Goal: Transaction & Acquisition: Purchase product/service

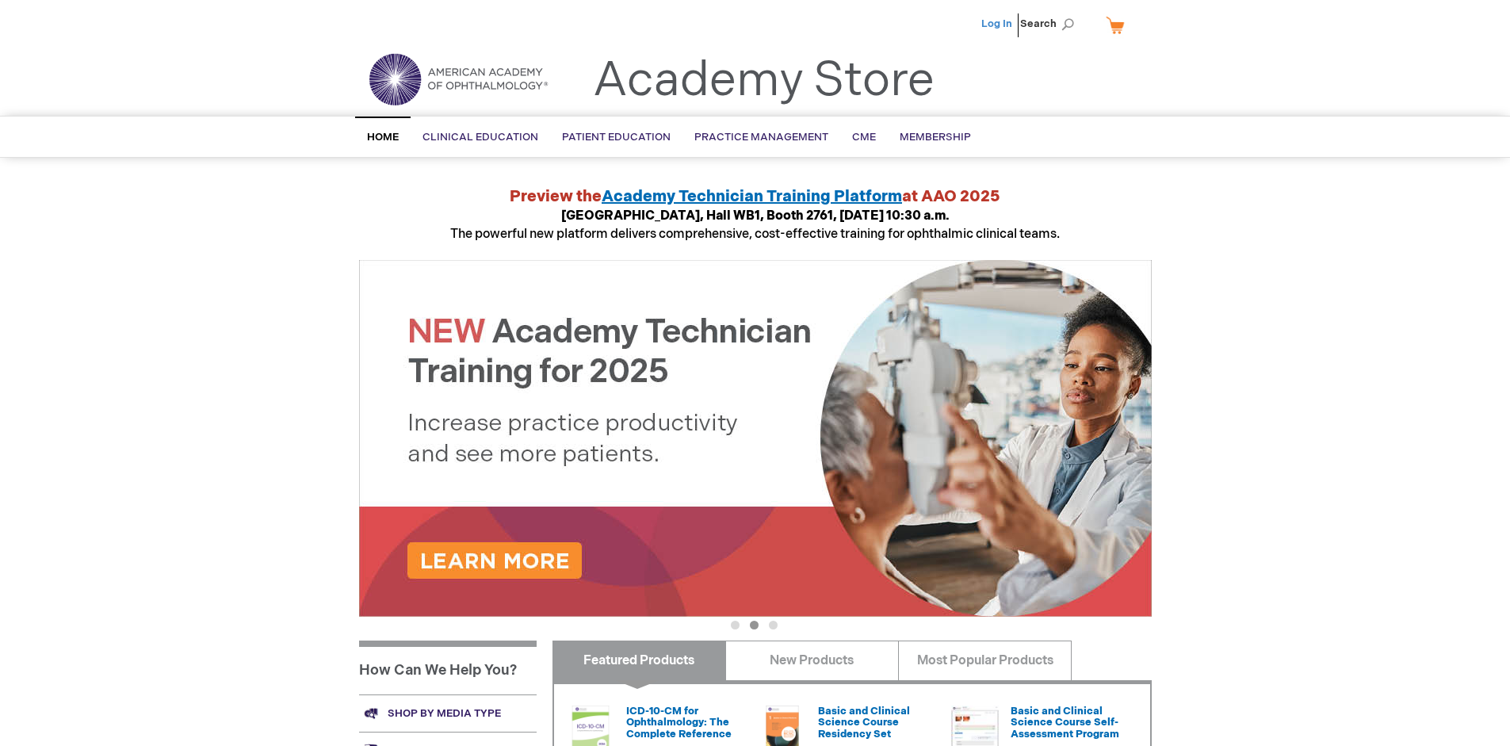
click at [998, 24] on link "Log In" at bounding box center [996, 23] width 31 height 13
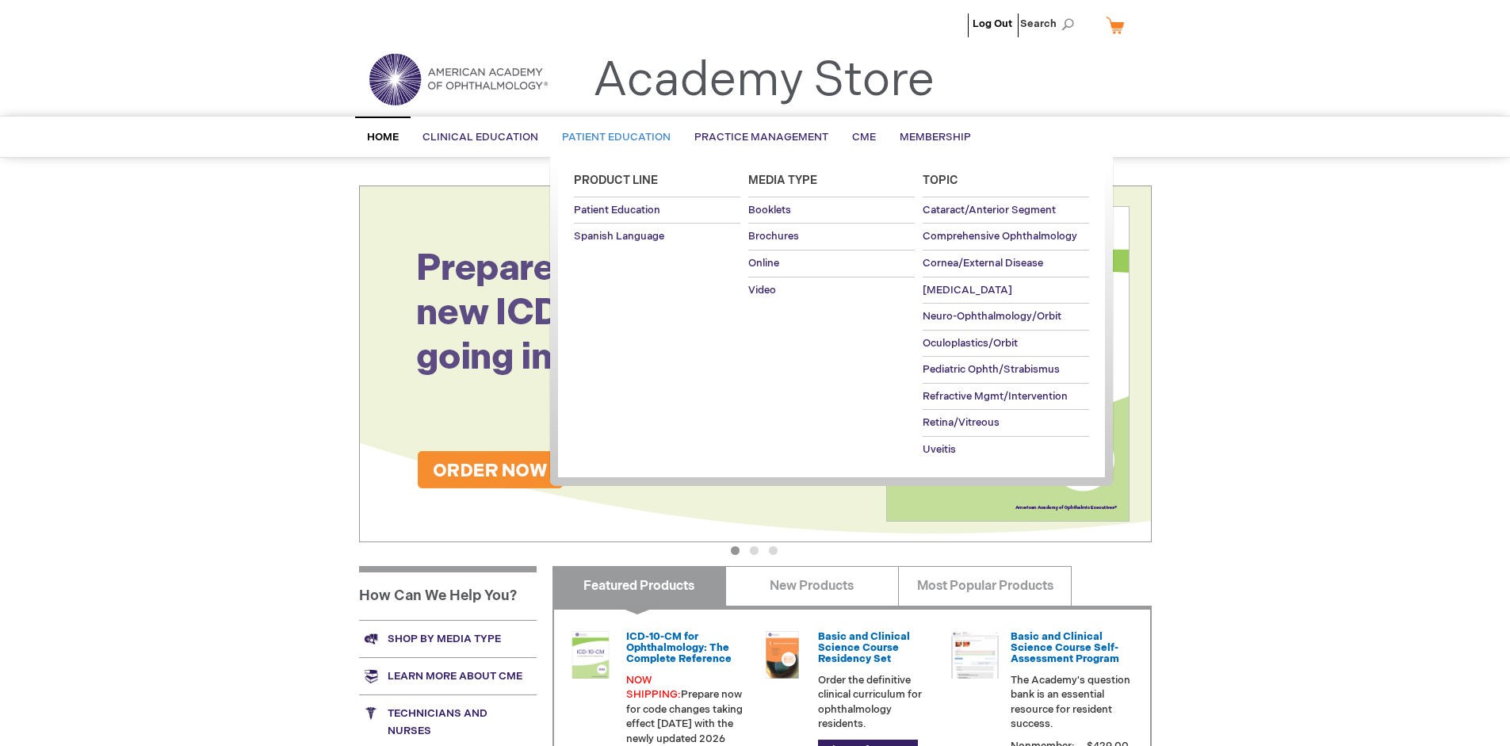
click at [612, 137] on span "Patient Education" at bounding box center [616, 137] width 109 height 13
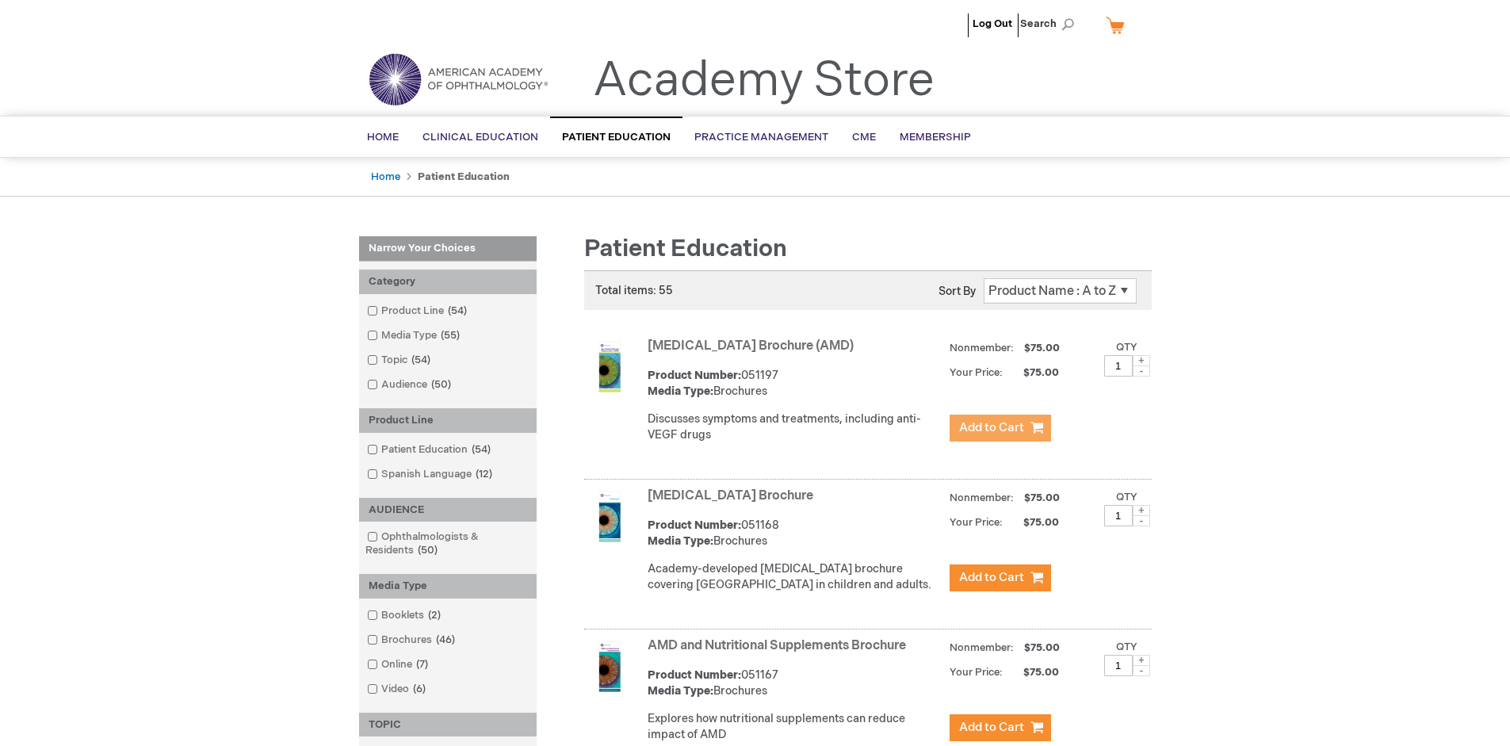
click at [1000, 428] on span "Add to Cart" at bounding box center [991, 427] width 65 height 15
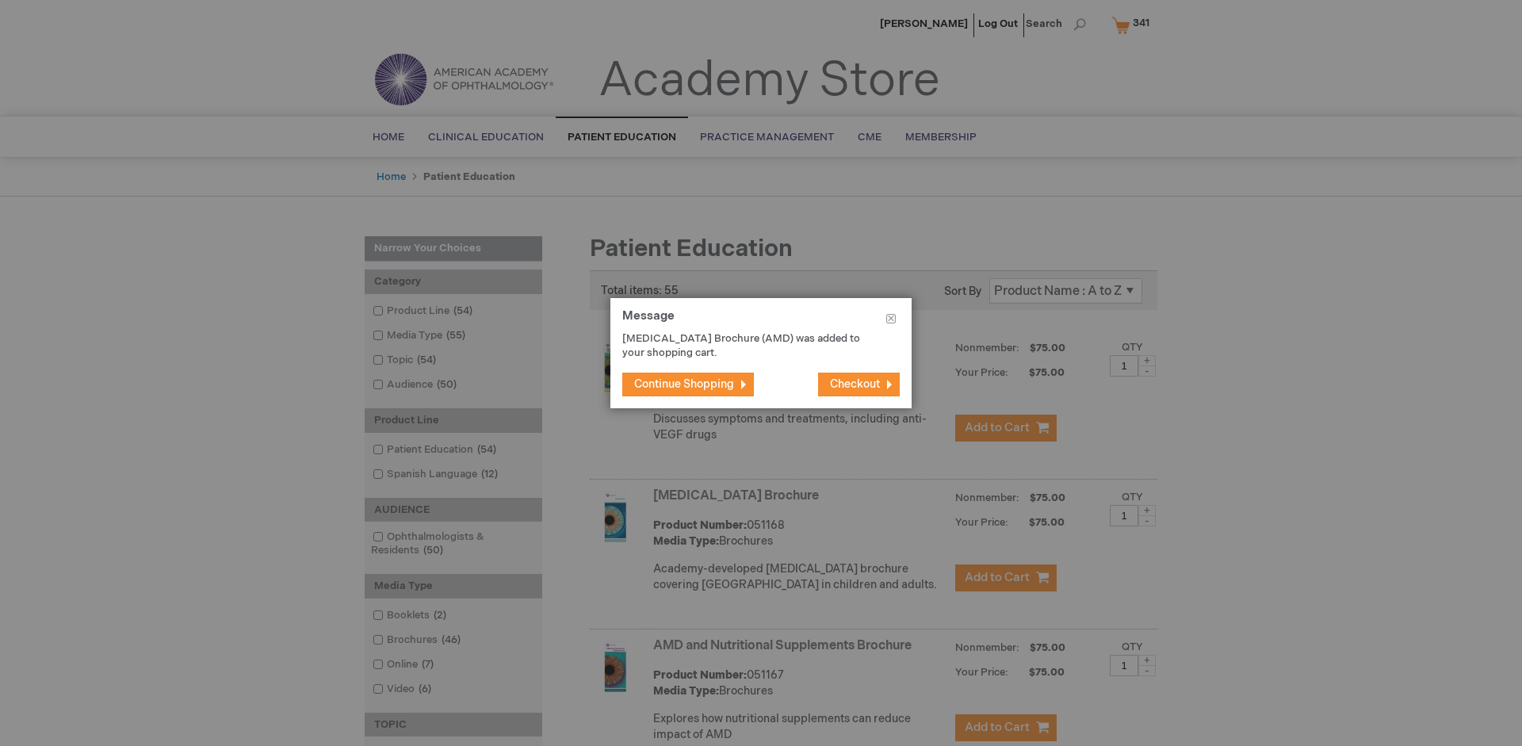
click at [684, 384] on span "Continue Shopping" at bounding box center [684, 383] width 100 height 13
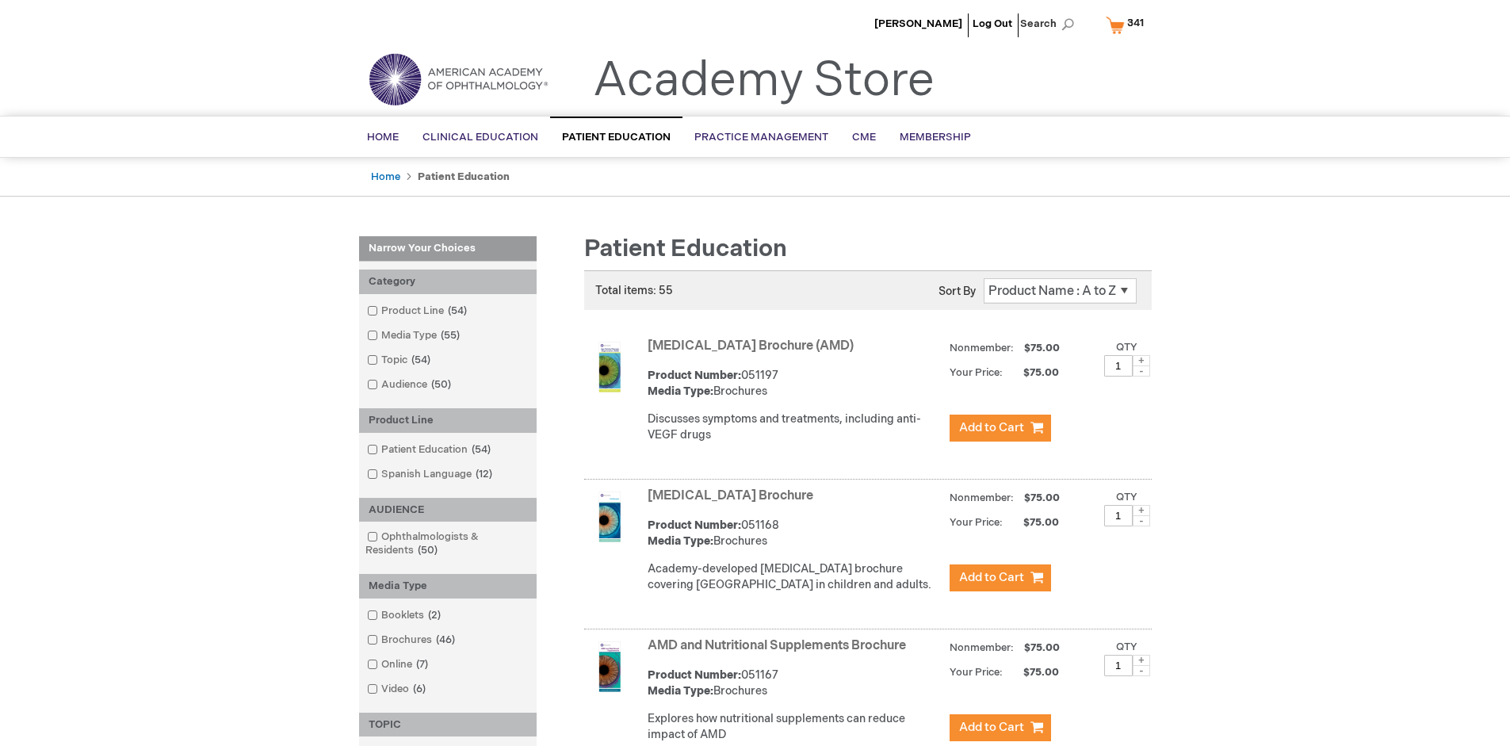
click at [780, 653] on link "AMD and Nutritional Supplements Brochure" at bounding box center [777, 645] width 258 height 15
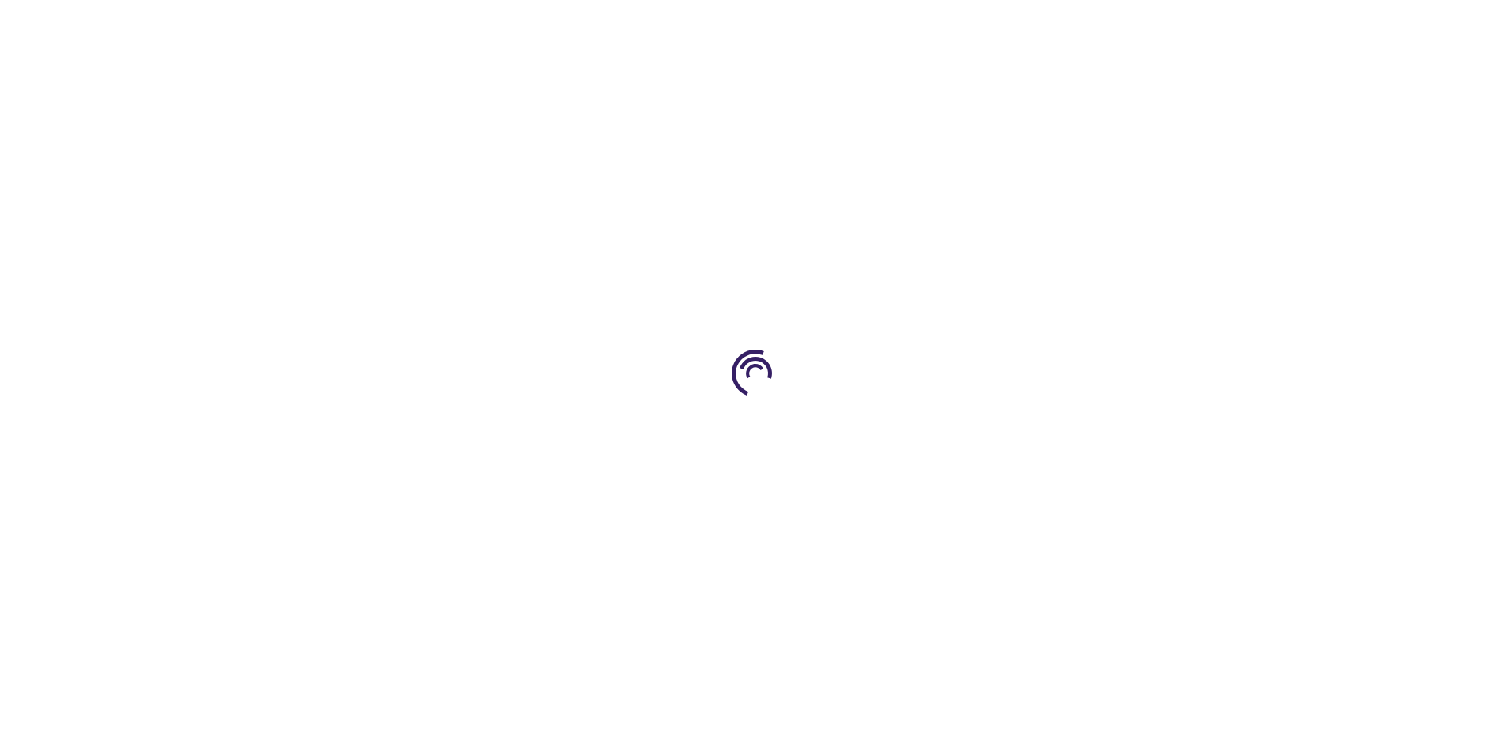
type input "1"
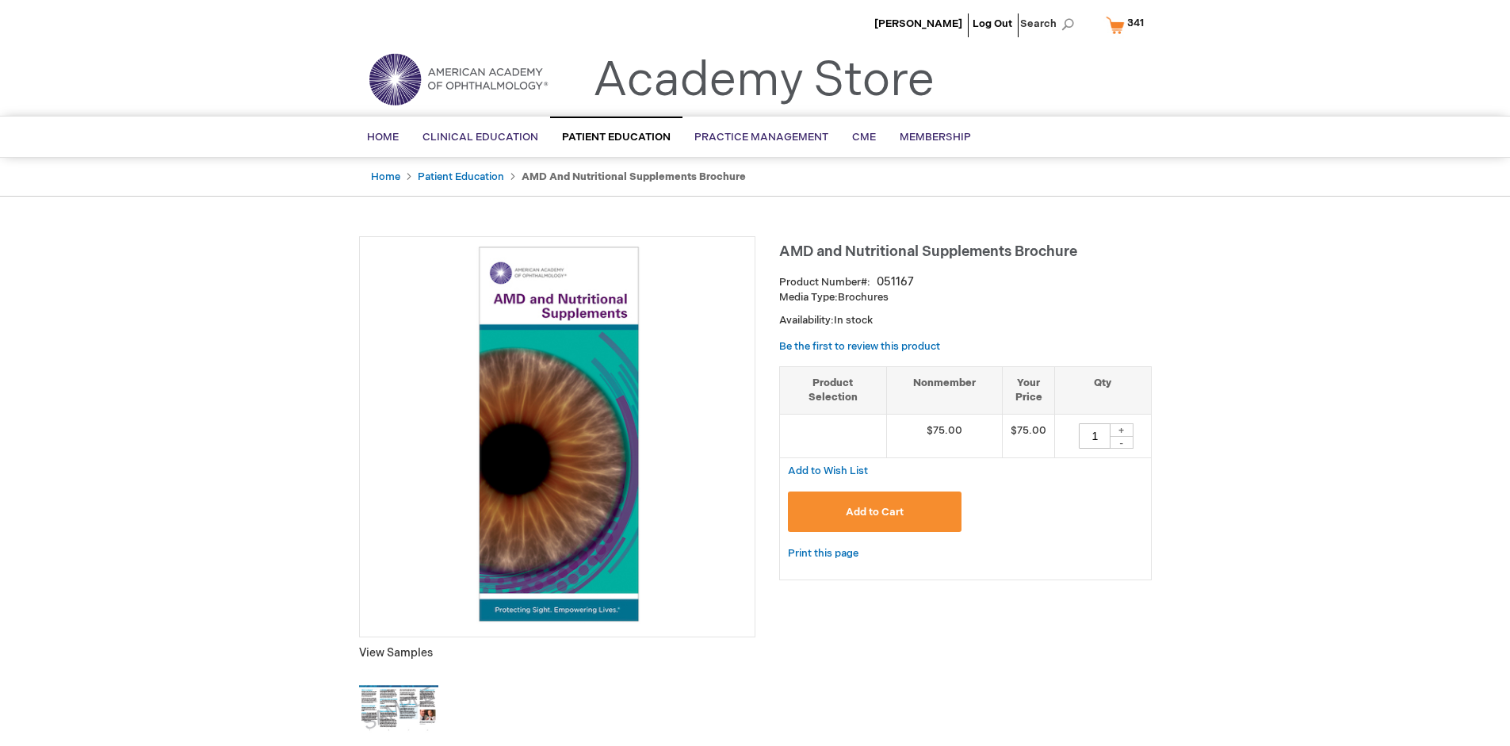
click at [874, 511] on span "Add to Cart" at bounding box center [875, 512] width 58 height 13
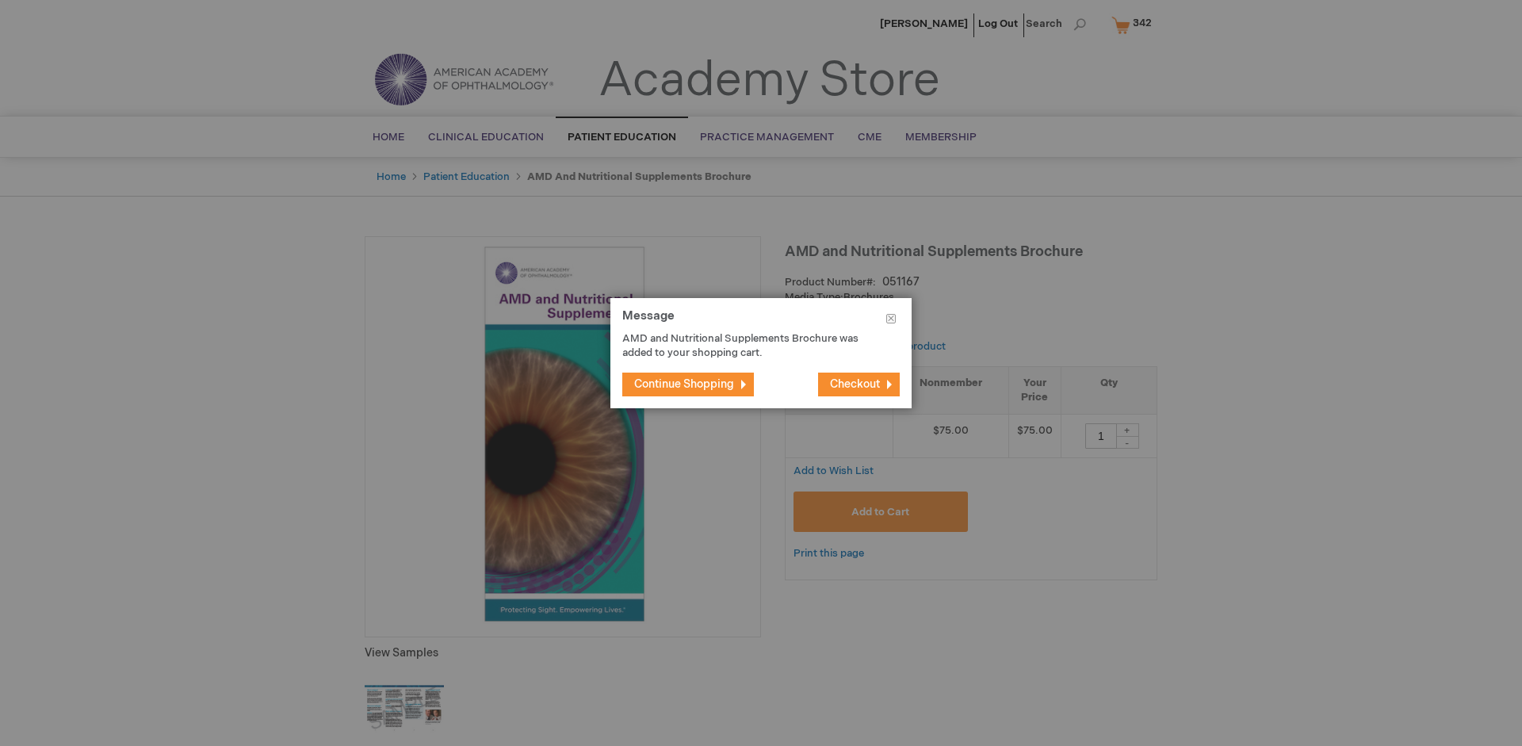
click at [684, 384] on span "Continue Shopping" at bounding box center [684, 383] width 100 height 13
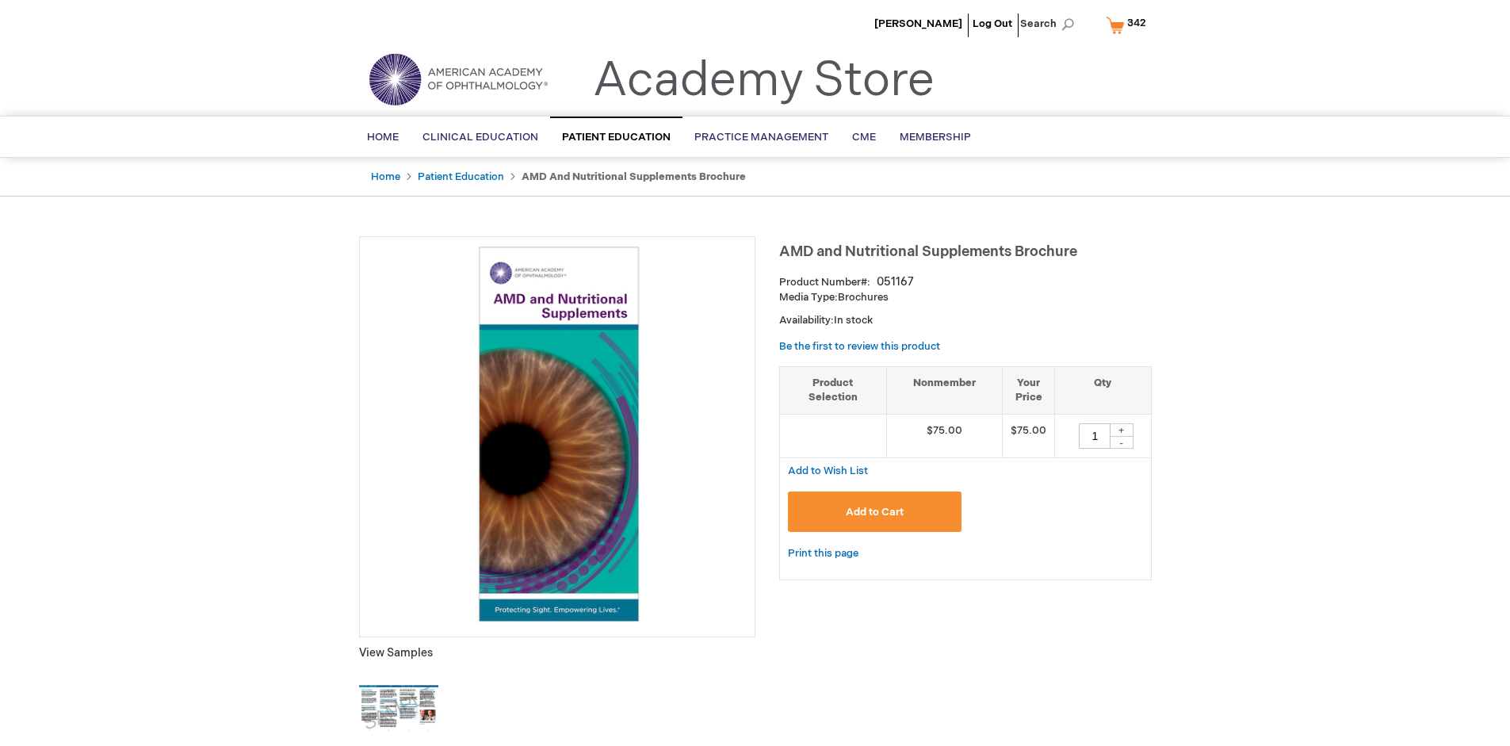
click at [1129, 25] on span "342" at bounding box center [1136, 23] width 19 height 13
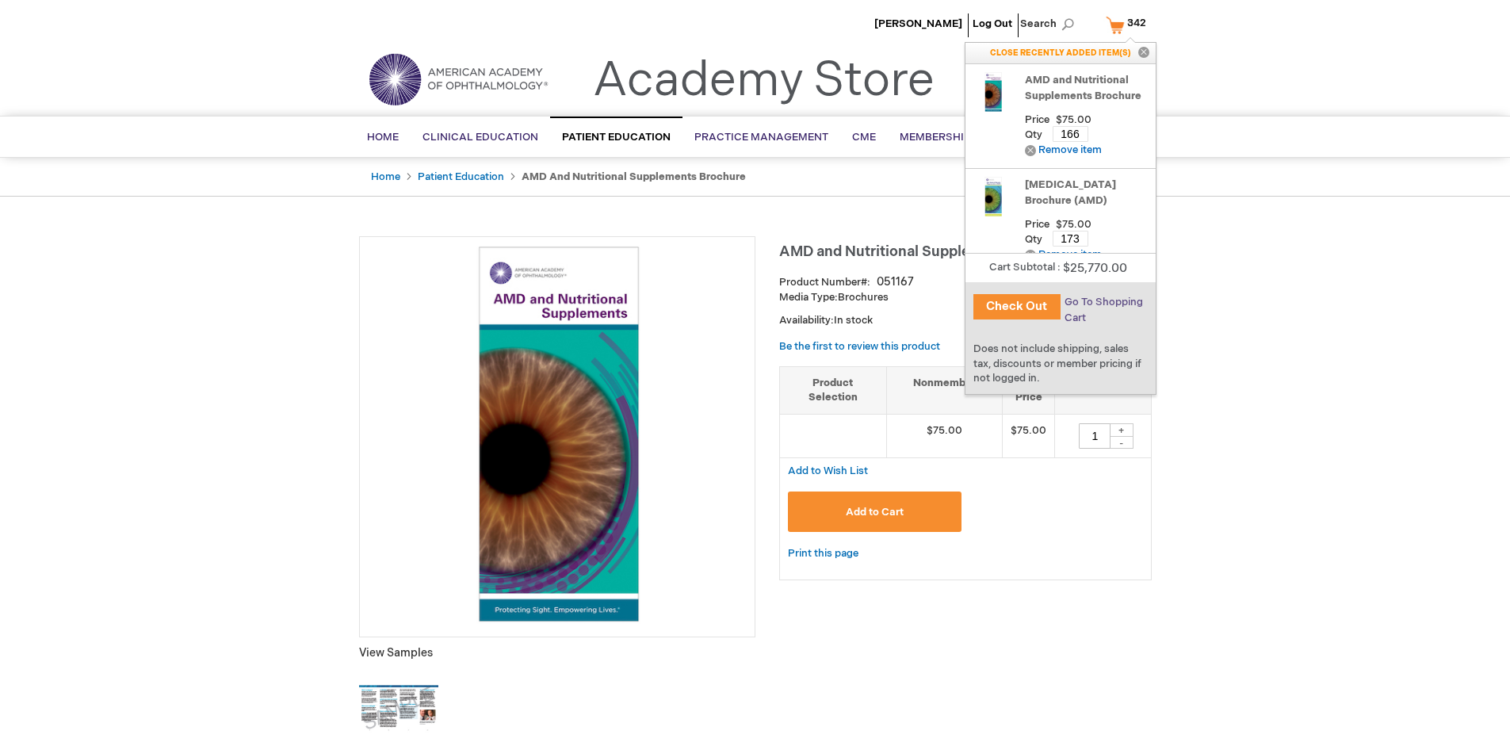
click at [1102, 302] on span "Go To Shopping Cart" at bounding box center [1104, 310] width 78 height 29
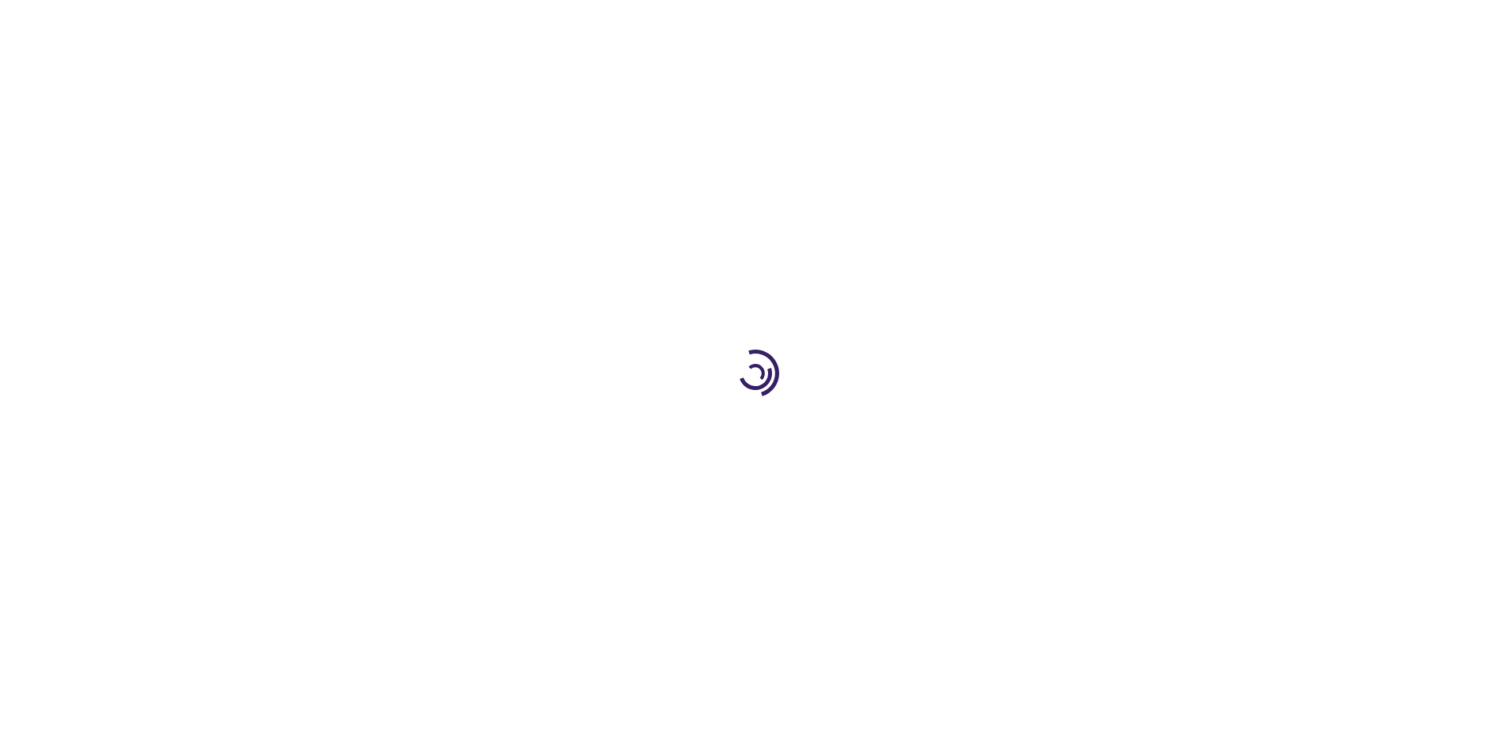
select select "US"
select select "41"
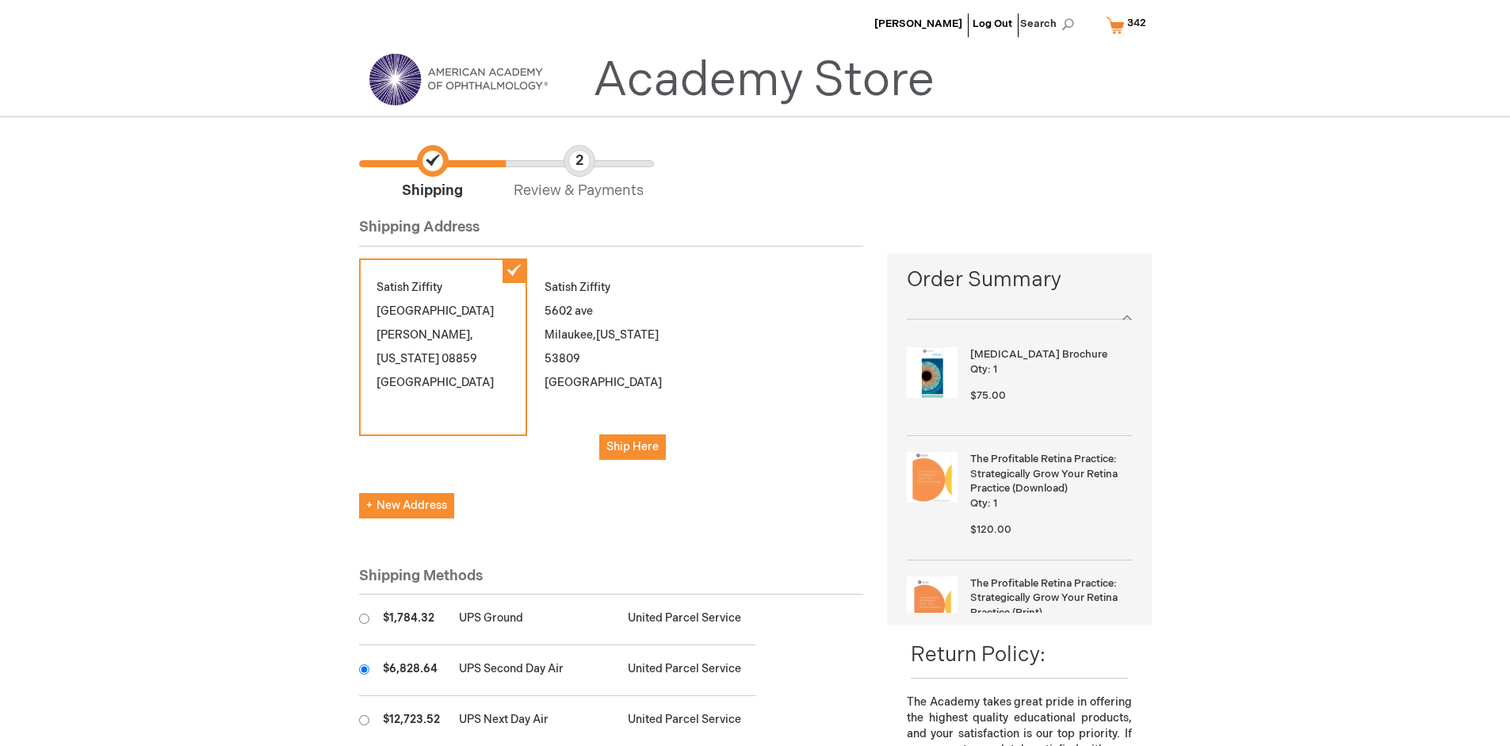
click at [364, 669] on input "radio" at bounding box center [364, 669] width 10 height 10
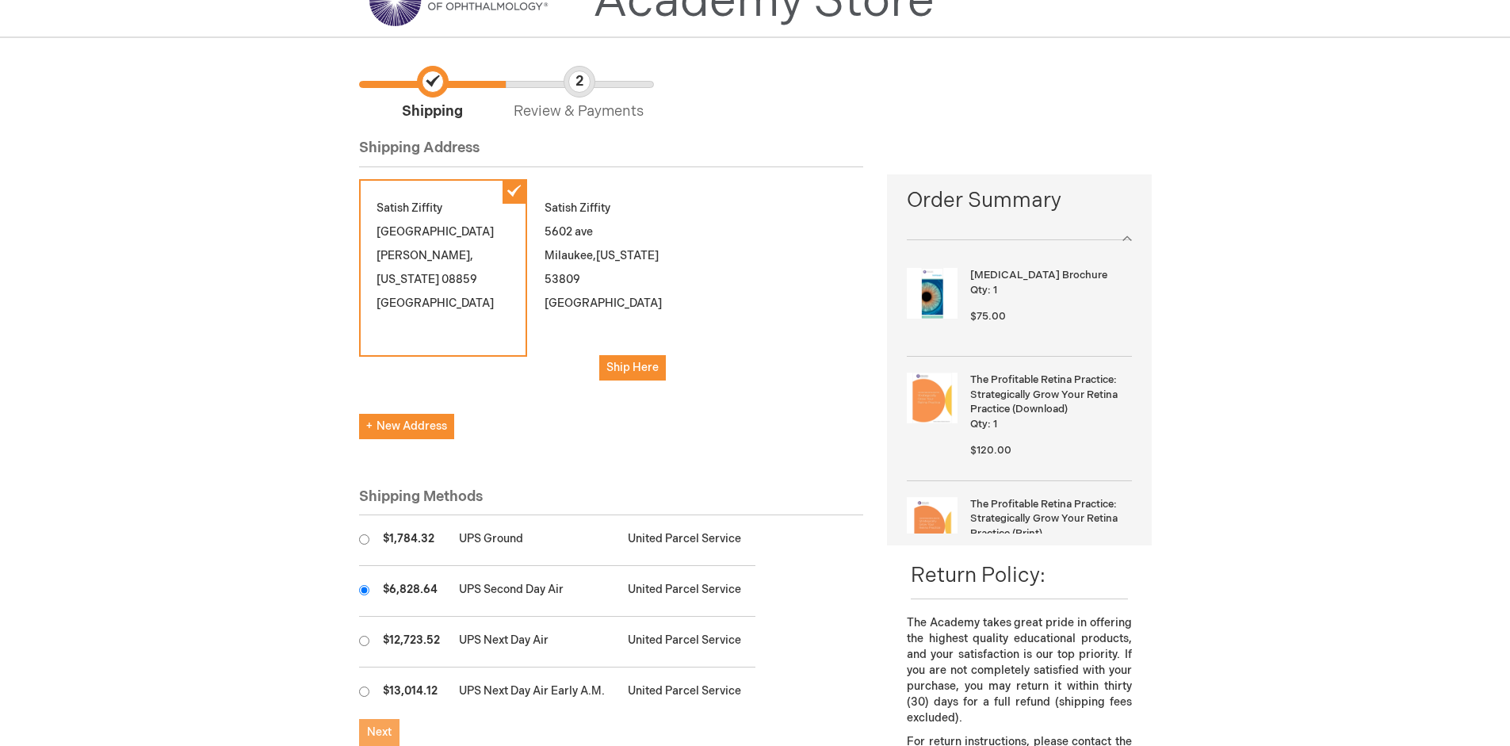
click at [379, 732] on span "Next" at bounding box center [379, 731] width 25 height 13
